Goal: Task Accomplishment & Management: Use online tool/utility

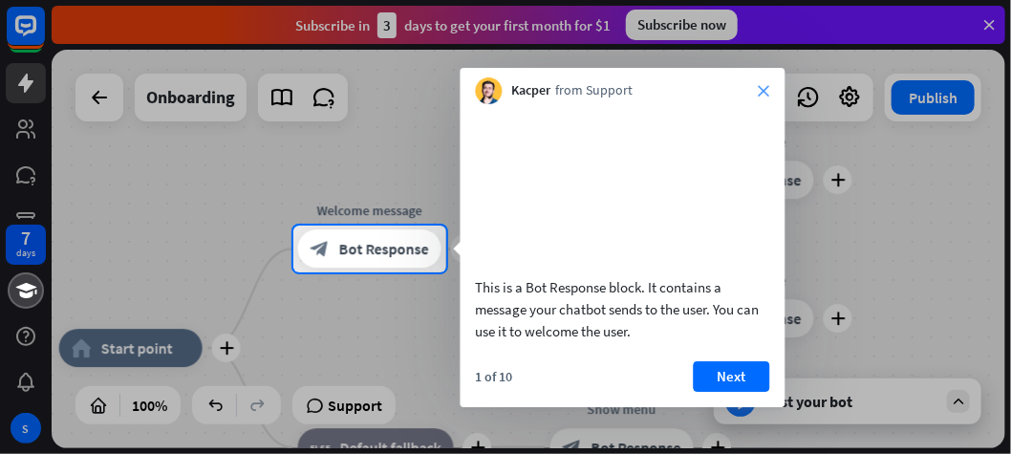
click at [767, 91] on icon "close" at bounding box center [764, 90] width 11 height 11
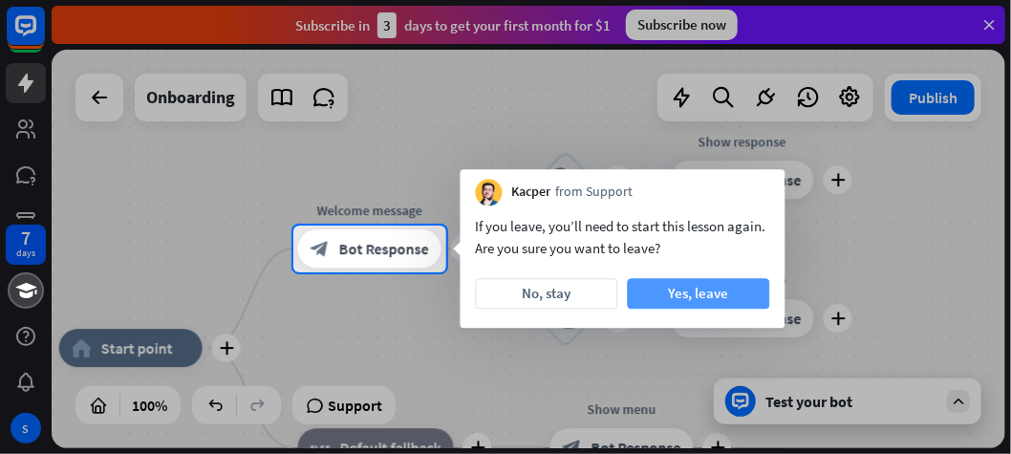
click at [705, 286] on button "Yes, leave" at bounding box center [699, 293] width 142 height 31
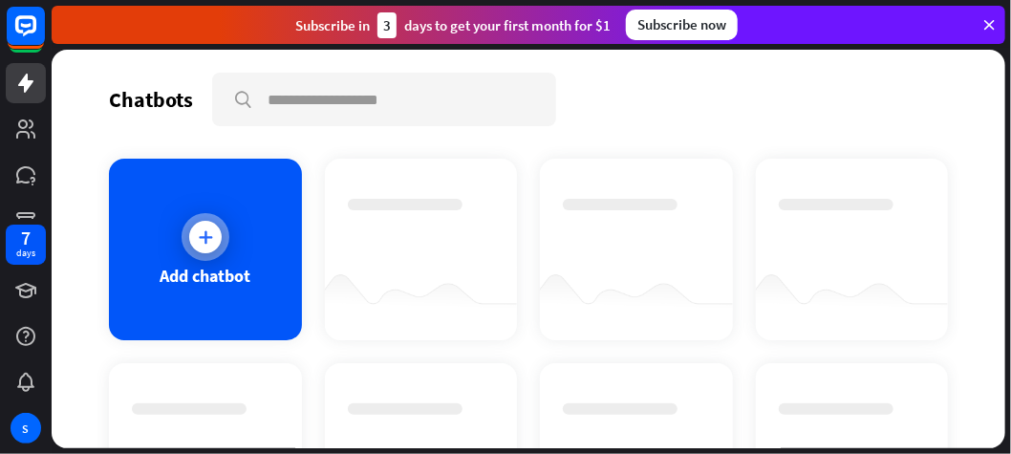
click at [244, 284] on div "Add chatbot" at bounding box center [205, 276] width 91 height 22
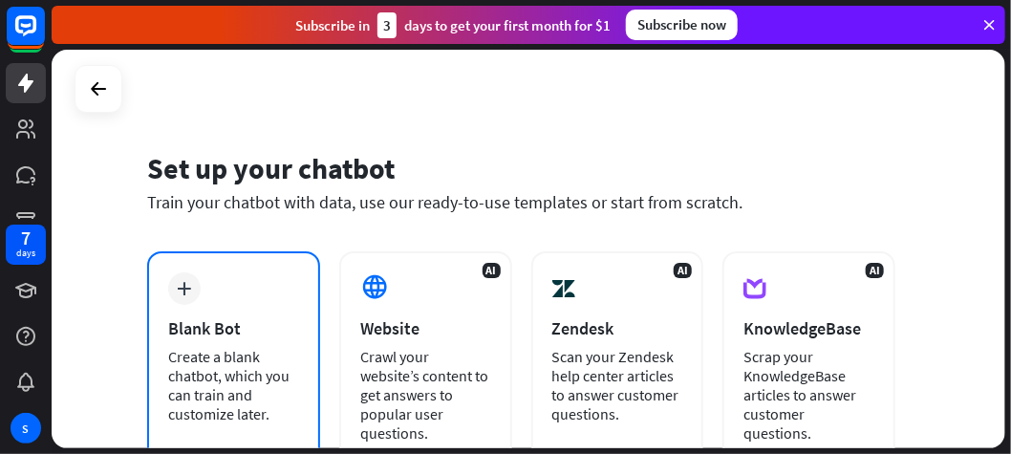
click at [162, 288] on div "plus Blank Bot Create a blank chatbot, which you can train and customize later." at bounding box center [233, 357] width 173 height 212
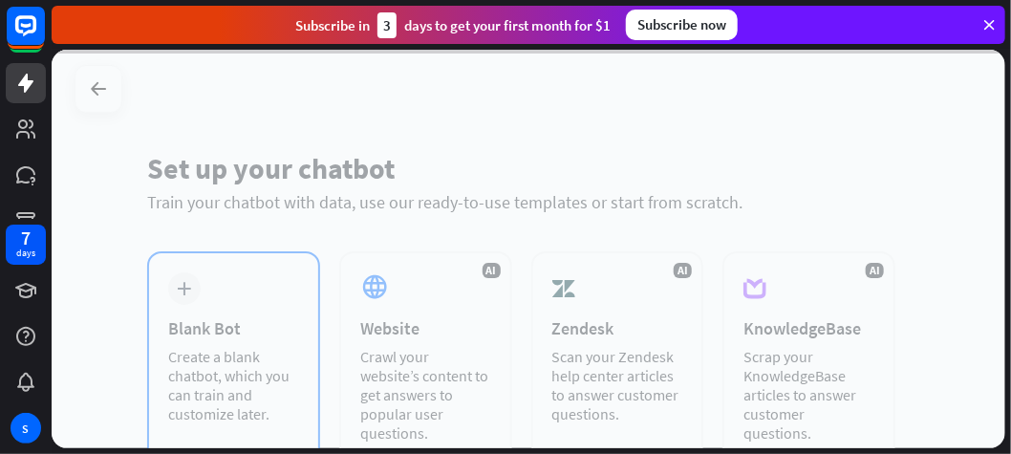
click at [162, 288] on div at bounding box center [529, 249] width 954 height 399
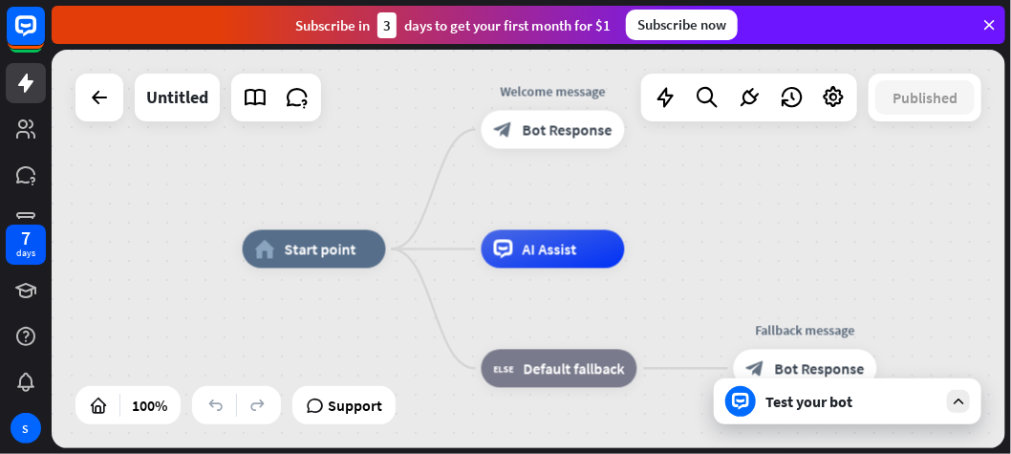
click at [822, 416] on div "Test your bot" at bounding box center [848, 401] width 268 height 46
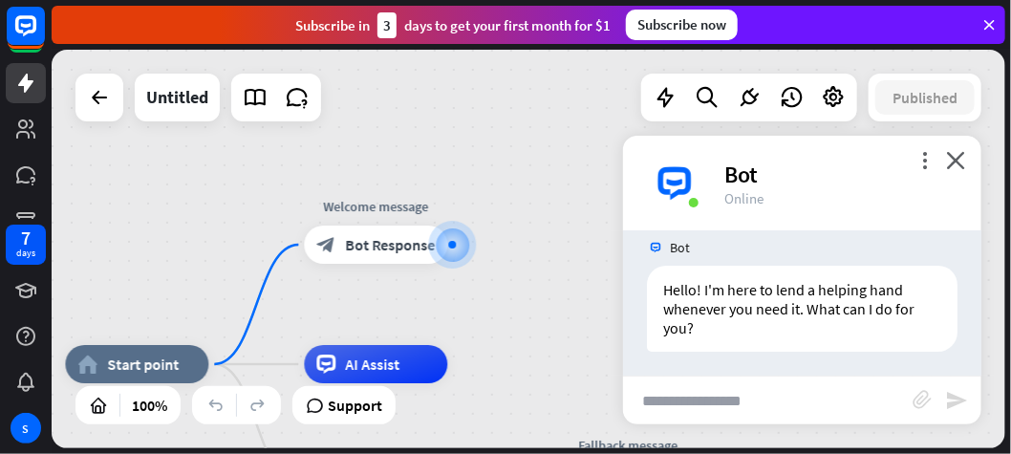
scroll to position [24, 0]
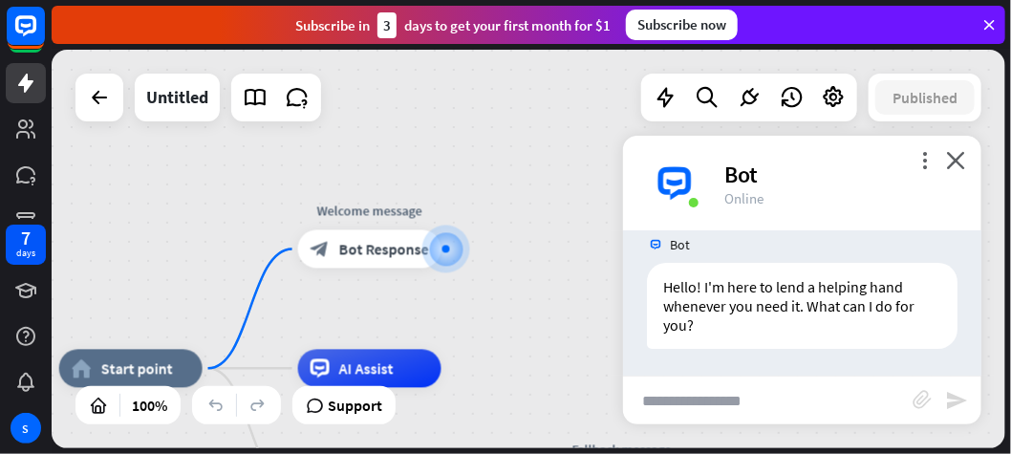
click at [822, 416] on input "text" at bounding box center [768, 401] width 290 height 48
type input "********"
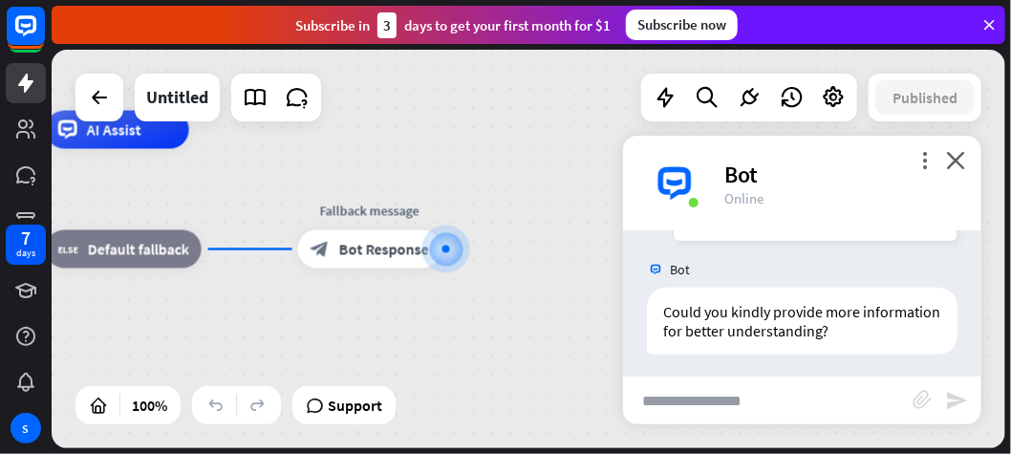
scroll to position [329, 0]
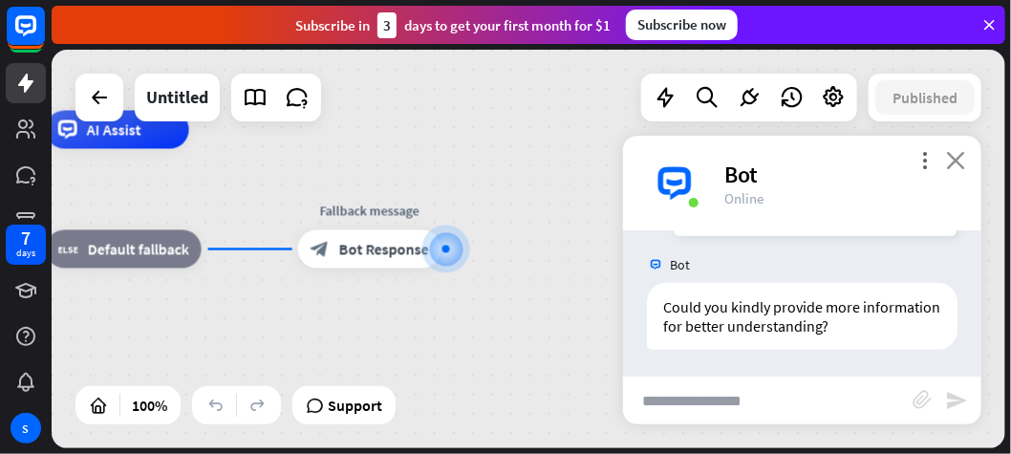
click at [957, 163] on icon "close" at bounding box center [955, 160] width 19 height 18
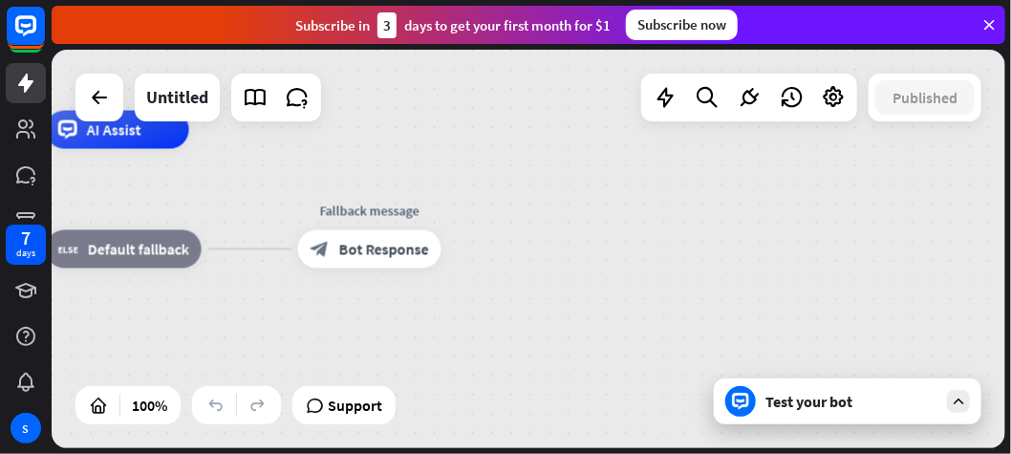
click at [995, 16] on icon at bounding box center [989, 24] width 17 height 17
